Goal: Transaction & Acquisition: Obtain resource

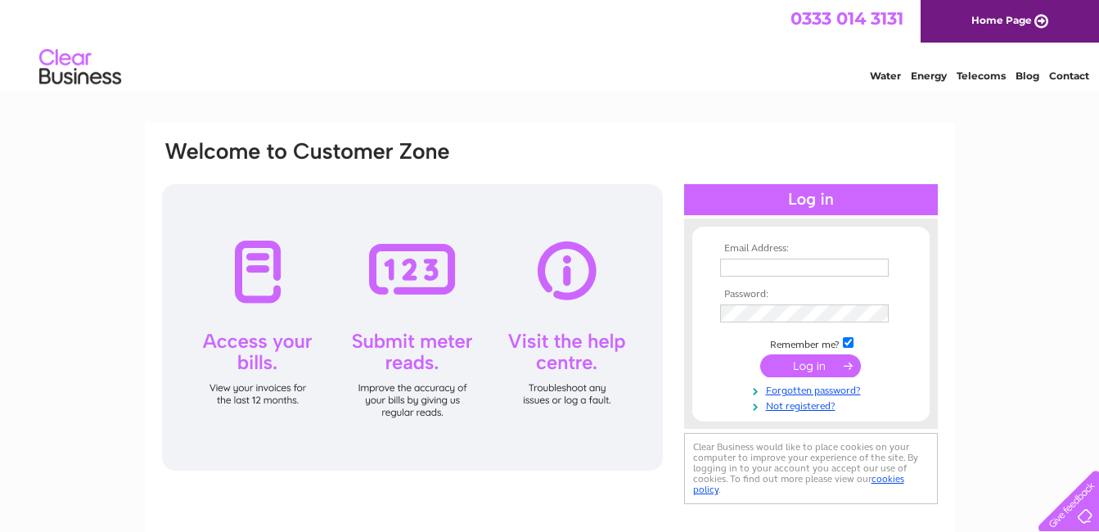
click at [841, 24] on span "0333 014 3131" at bounding box center [847, 18] width 113 height 20
click at [761, 268] on input "text" at bounding box center [805, 269] width 170 height 20
type input "marykrod@aol.com"
click at [811, 374] on input "submit" at bounding box center [810, 367] width 101 height 23
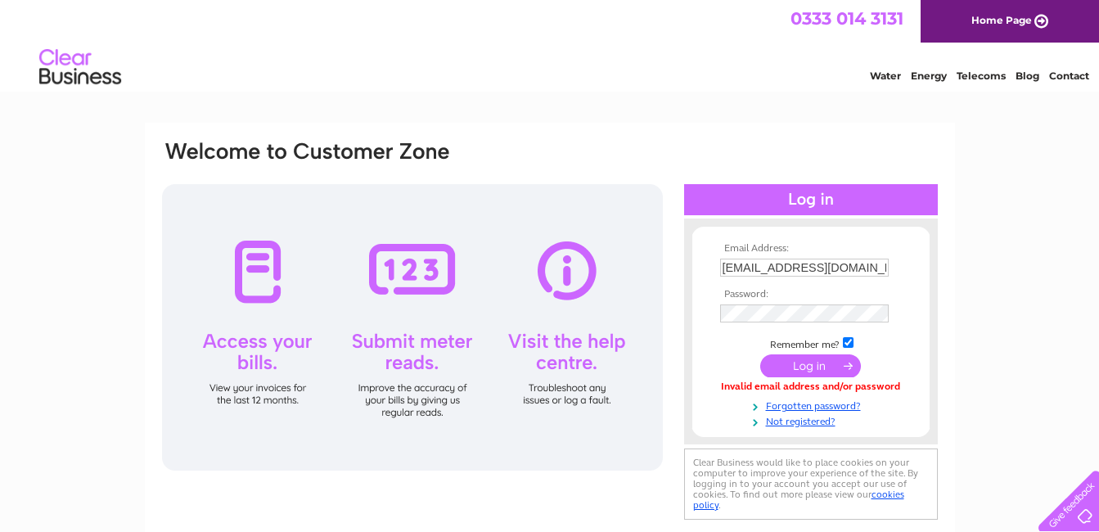
click at [818, 366] on input "submit" at bounding box center [810, 365] width 101 height 23
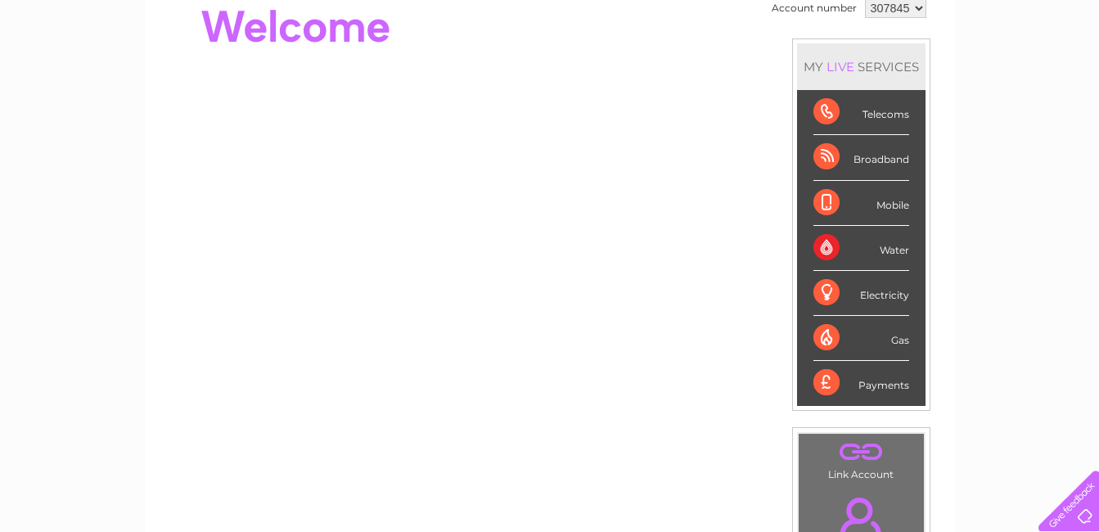
scroll to position [82, 0]
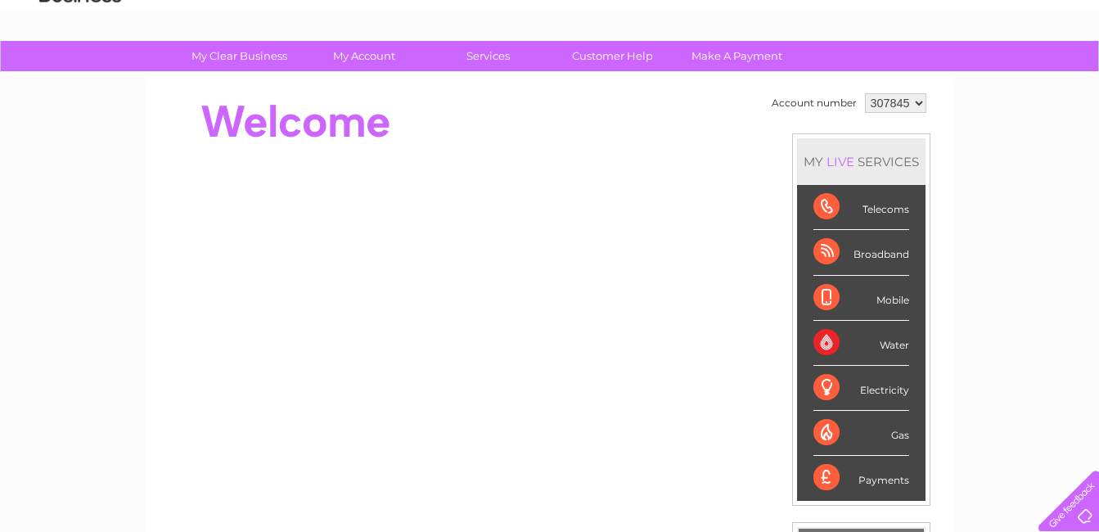
click at [822, 205] on div "Telecoms" at bounding box center [862, 207] width 96 height 45
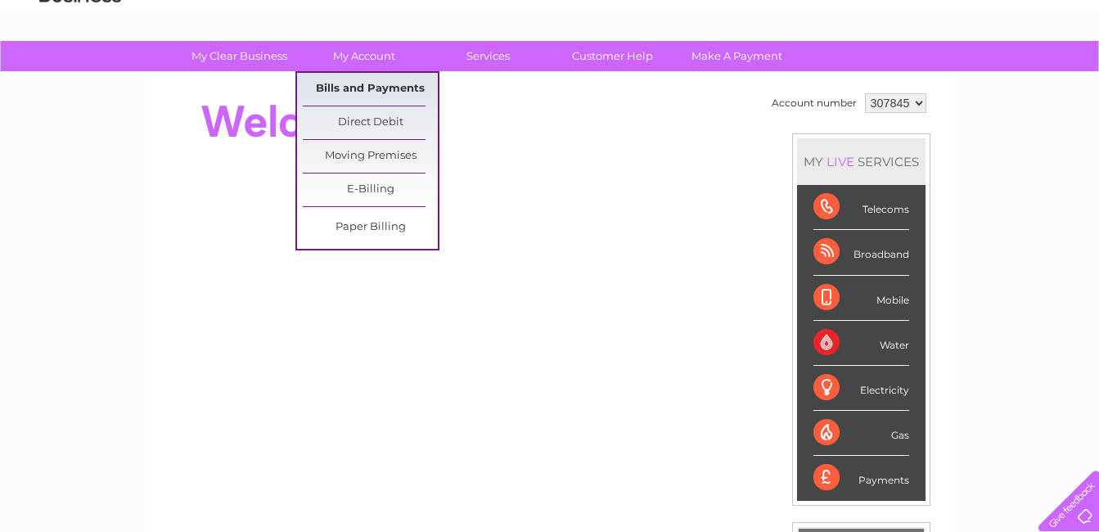
click at [362, 87] on link "Bills and Payments" at bounding box center [370, 89] width 135 height 33
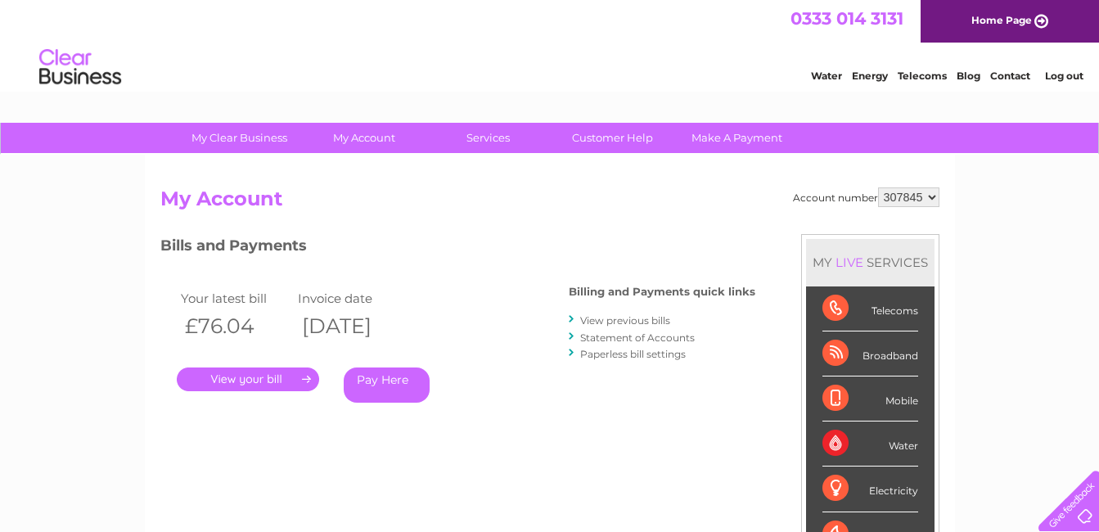
click at [641, 322] on link "View previous bills" at bounding box center [625, 320] width 90 height 12
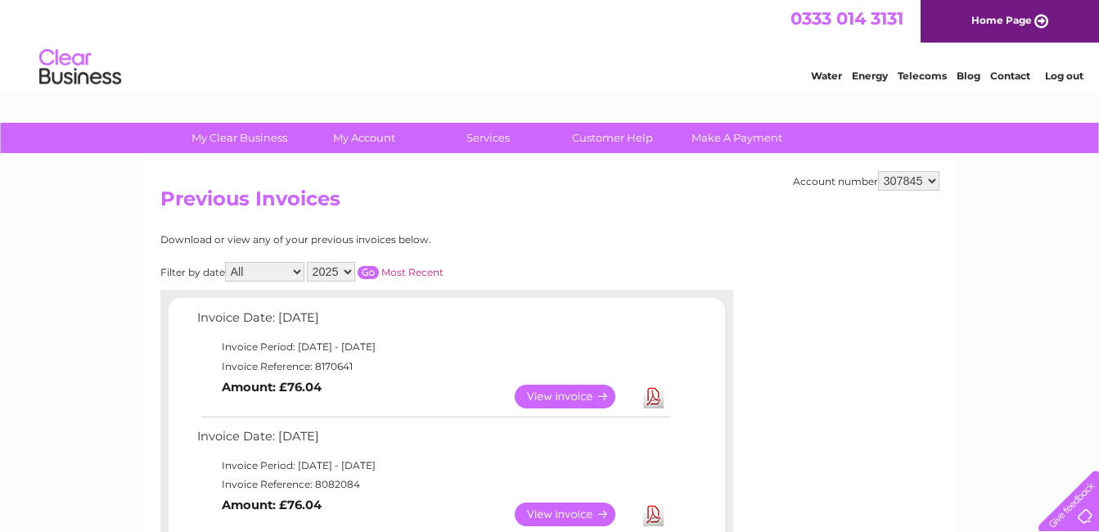
click at [569, 399] on link "View" at bounding box center [575, 397] width 120 height 24
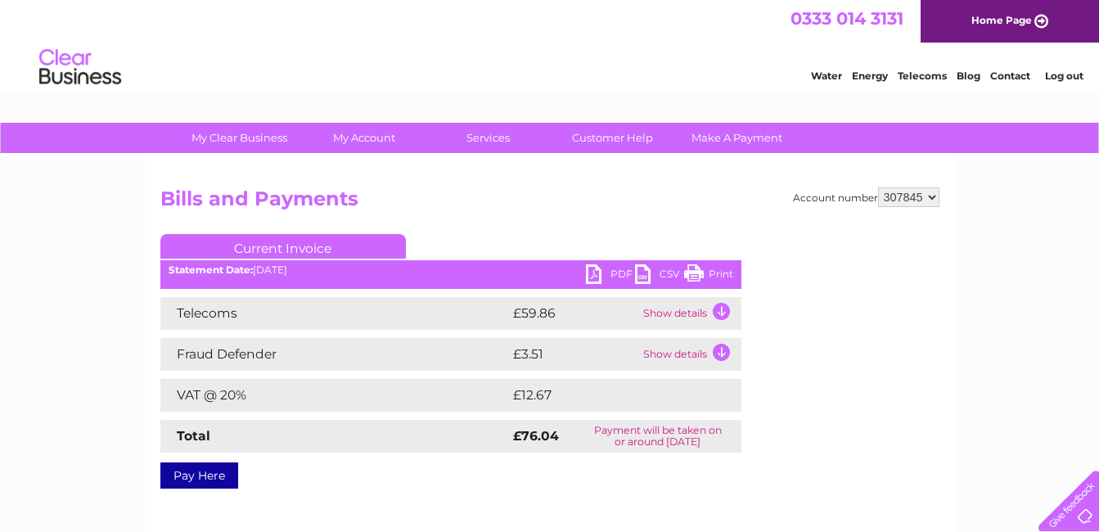
click at [682, 309] on td "Show details" at bounding box center [690, 313] width 102 height 33
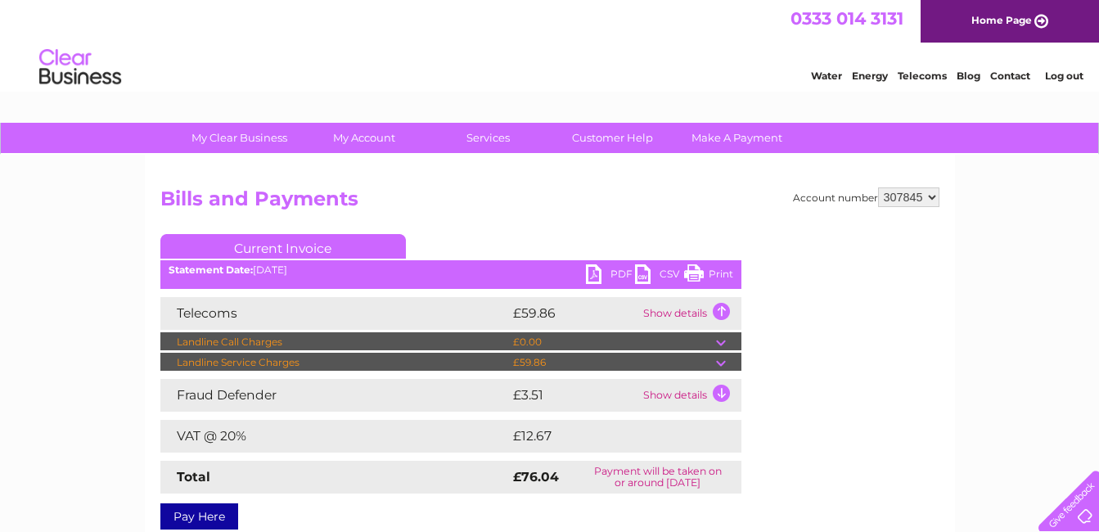
click at [721, 366] on td at bounding box center [728, 363] width 25 height 20
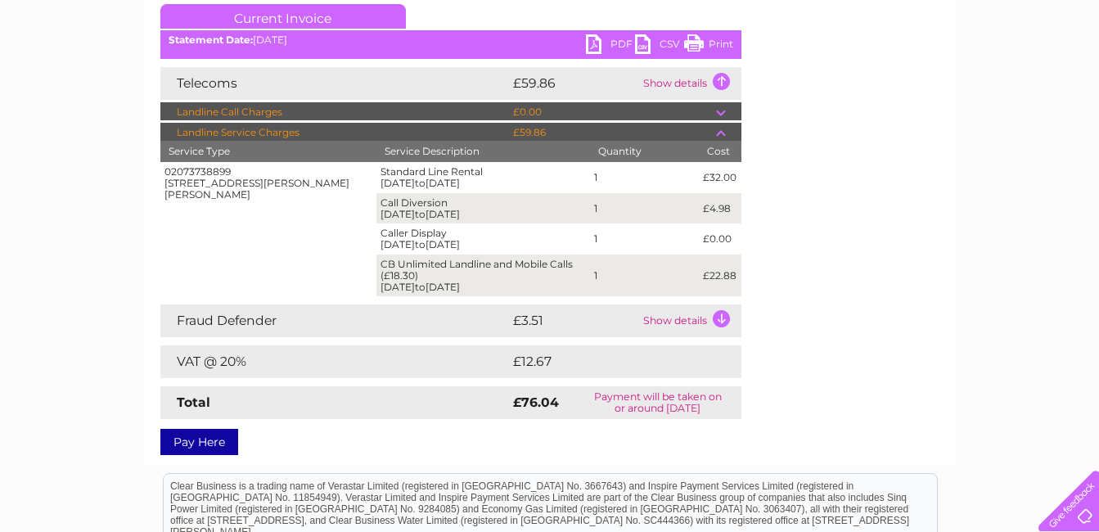
scroll to position [246, 0]
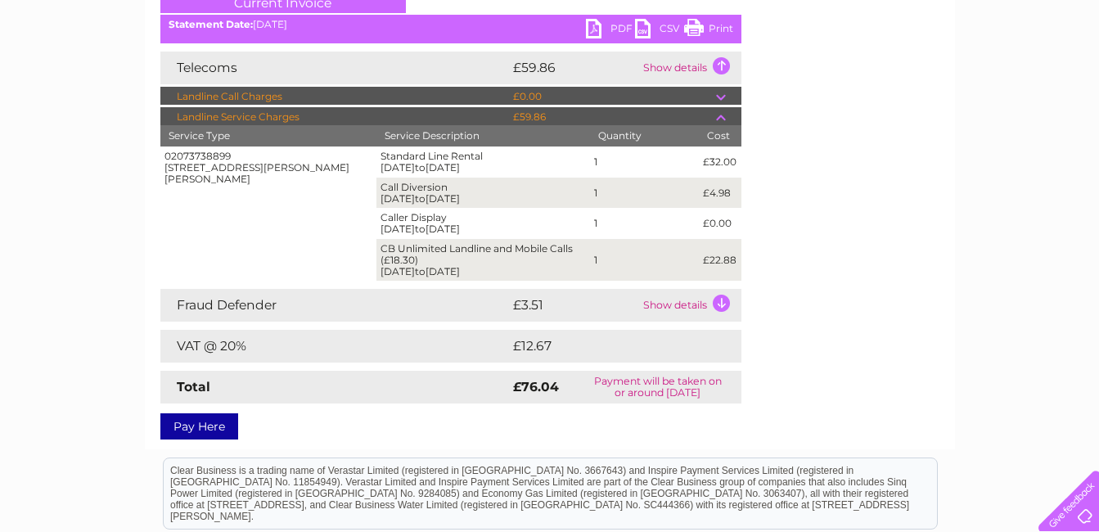
click at [594, 25] on link "PDF" at bounding box center [610, 31] width 49 height 24
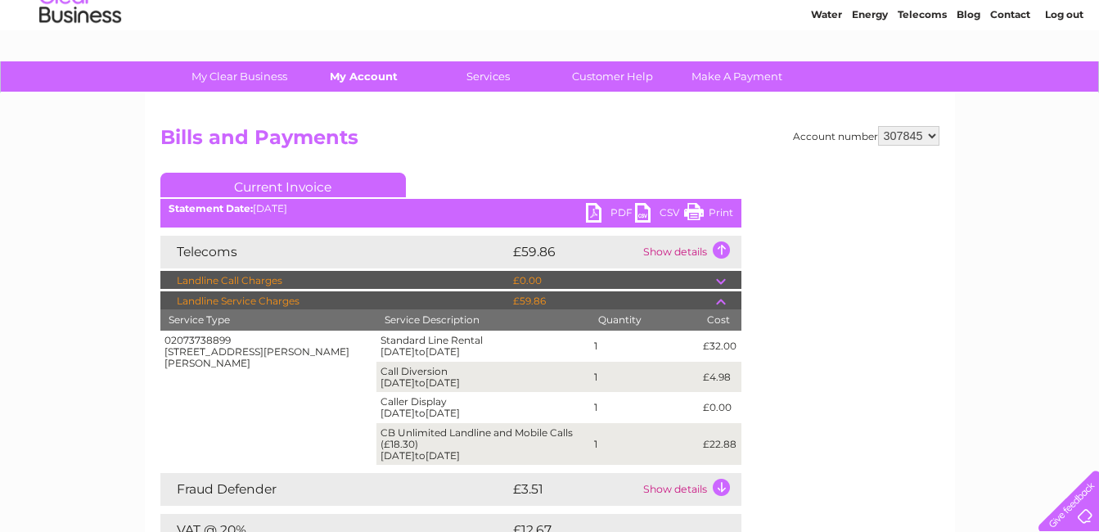
scroll to position [0, 0]
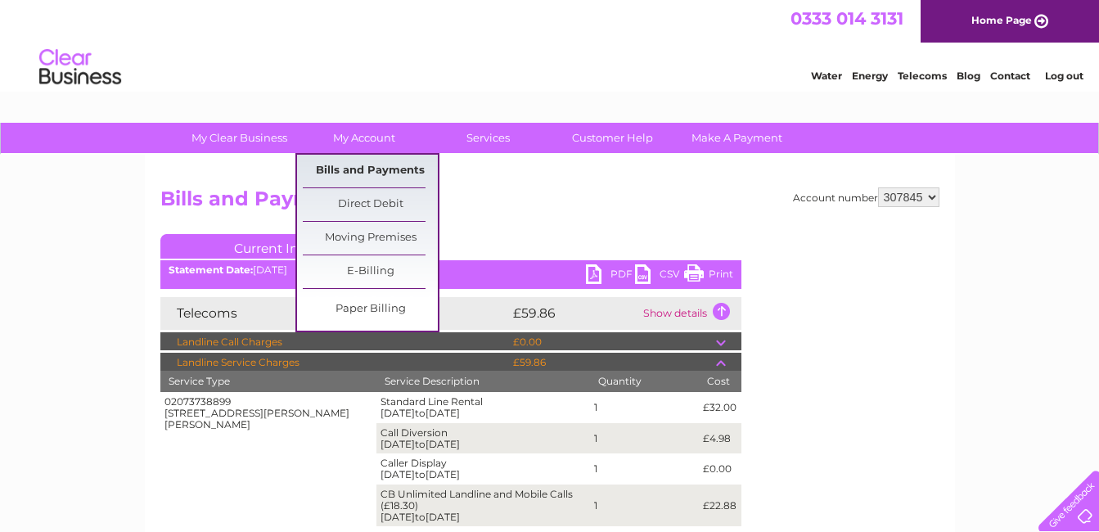
click at [359, 165] on link "Bills and Payments" at bounding box center [370, 171] width 135 height 33
